Goal: Task Accomplishment & Management: Complete application form

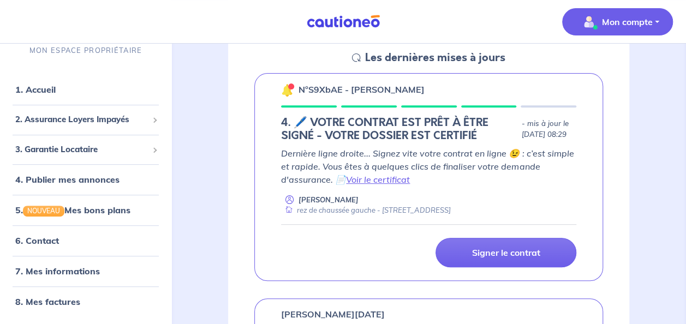
click at [617, 22] on p "Mon compte" at bounding box center [627, 21] width 51 height 13
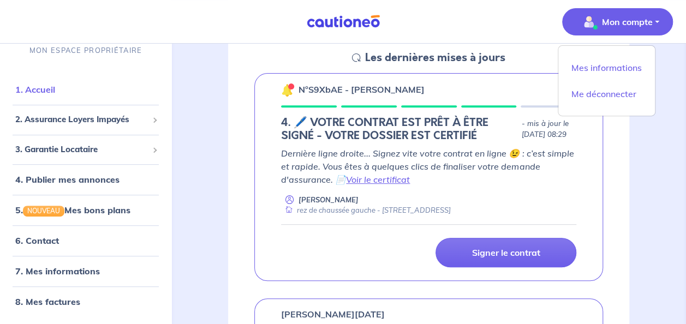
click at [55, 96] on link "1. Accueil" at bounding box center [35, 90] width 40 height 11
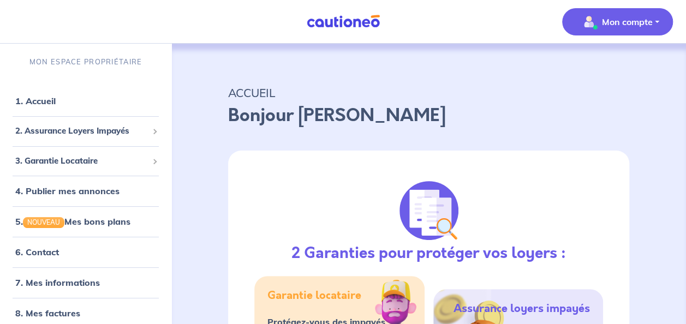
click at [617, 23] on p "Mon compte" at bounding box center [627, 21] width 51 height 13
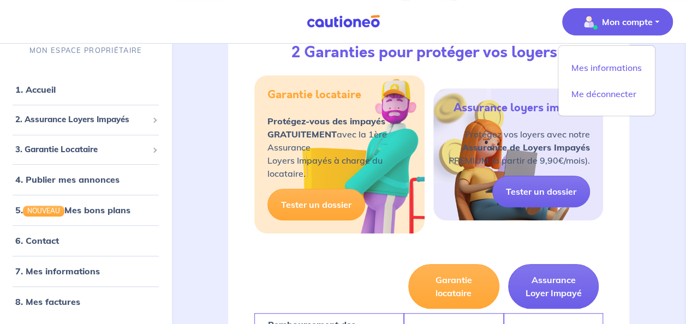
scroll to position [199, 0]
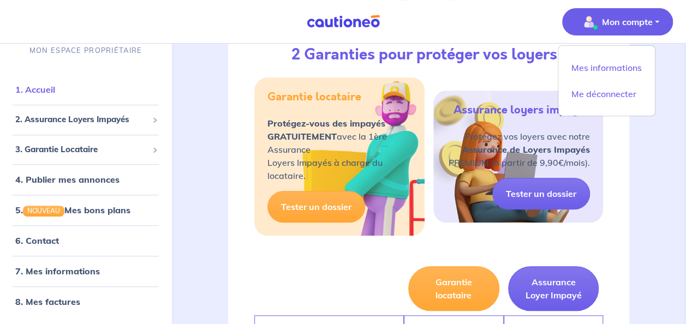
click at [44, 89] on link "1. Accueil" at bounding box center [35, 90] width 40 height 11
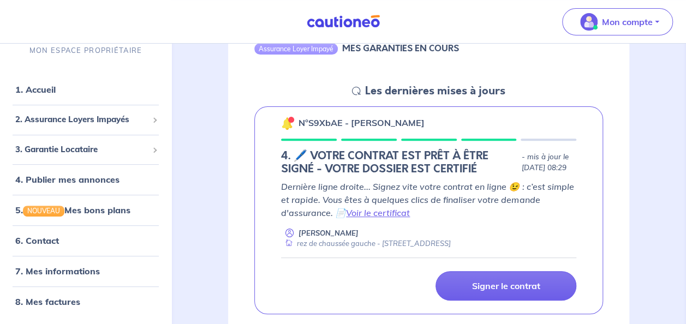
scroll to position [137, 0]
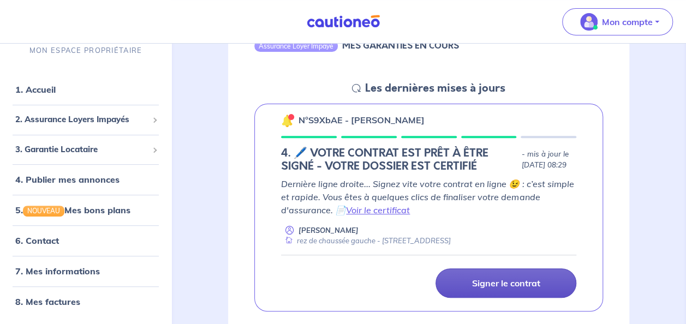
click at [523, 285] on p "Signer le contrat" at bounding box center [506, 283] width 68 height 11
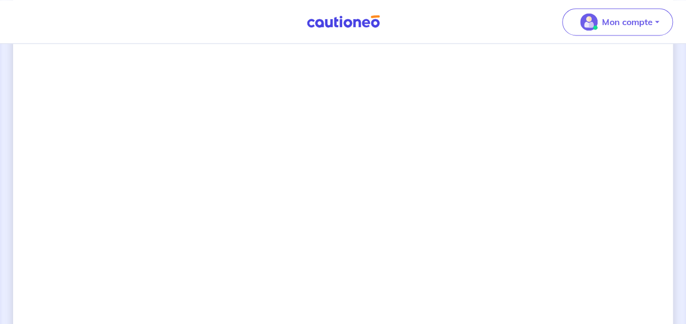
scroll to position [791, 0]
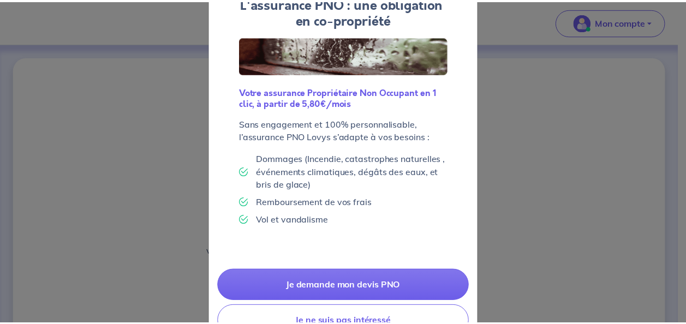
scroll to position [109, 0]
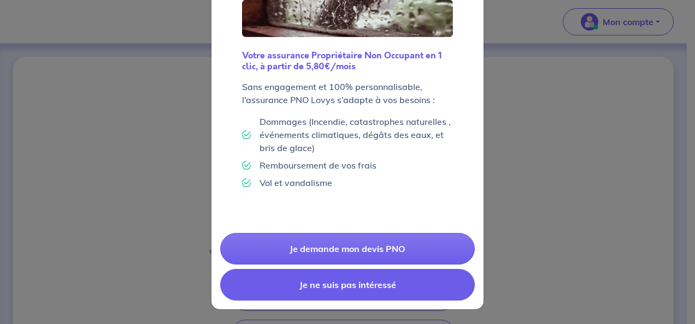
click at [374, 285] on button "Je ne suis pas intéressé" at bounding box center [347, 285] width 255 height 32
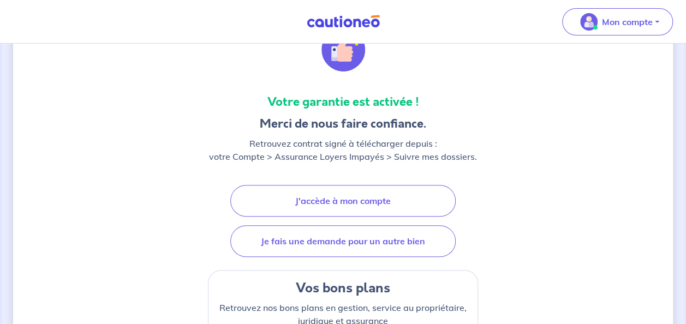
scroll to position [96, 0]
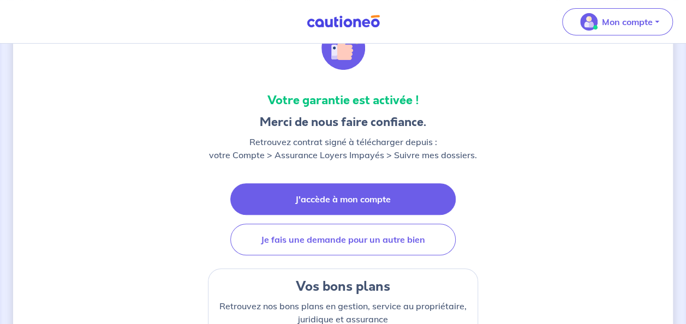
click at [383, 196] on link "J'accède à mon compte" at bounding box center [343, 200] width 226 height 32
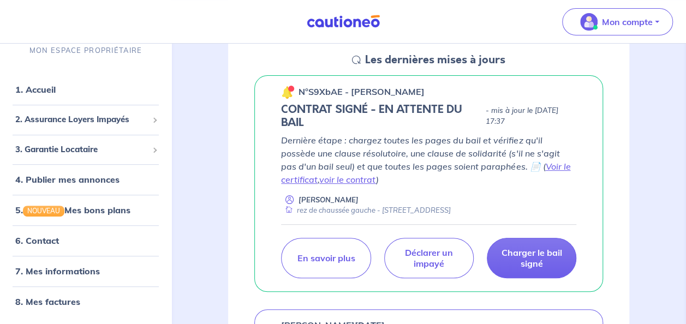
scroll to position [170, 0]
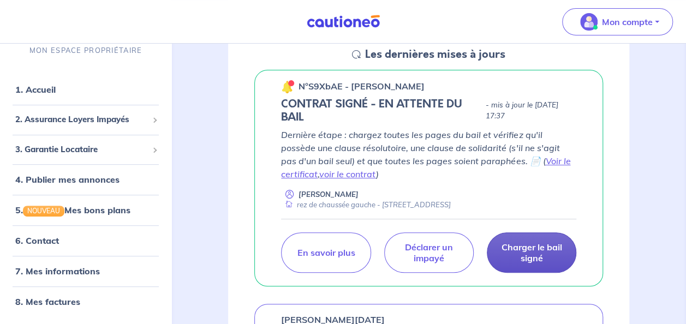
click at [528, 251] on p "Charger le bail signé" at bounding box center [532, 253] width 62 height 22
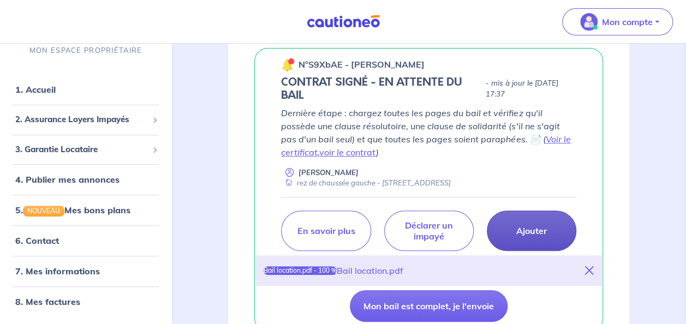
scroll to position [272, 0]
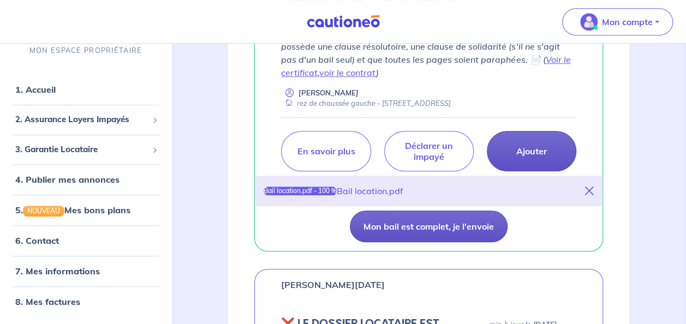
click at [451, 224] on button "Mon bail est complet, je l'envoie" at bounding box center [429, 227] width 158 height 32
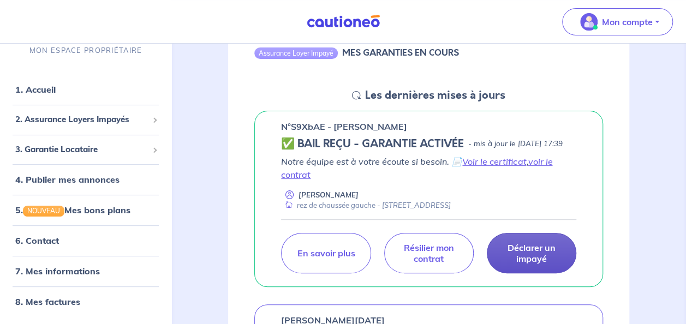
scroll to position [122, 0]
